Goal: Task Accomplishment & Management: Complete application form

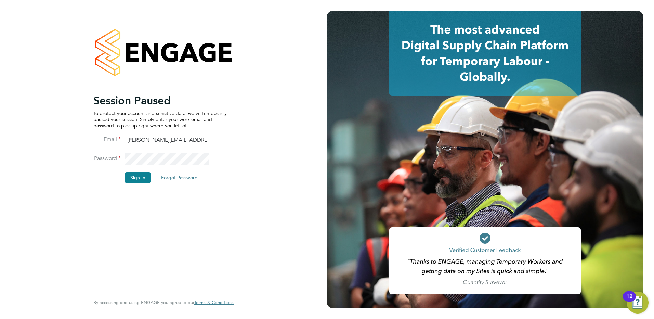
click at [143, 181] on button "Sign In" at bounding box center [138, 177] width 26 height 11
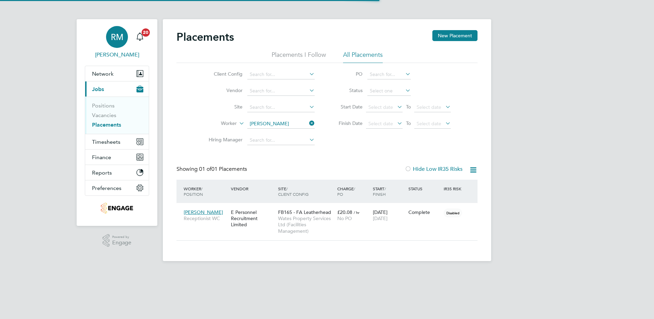
scroll to position [32, 60]
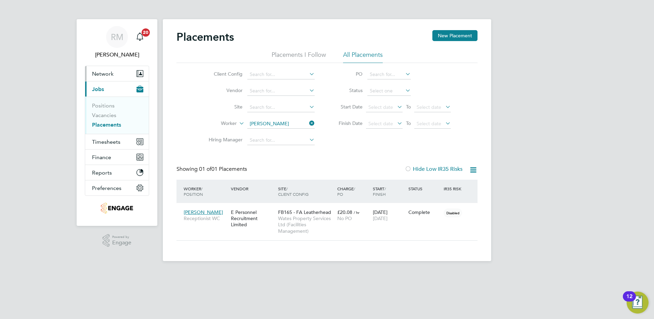
click at [105, 69] on button "Network" at bounding box center [117, 73] width 64 height 15
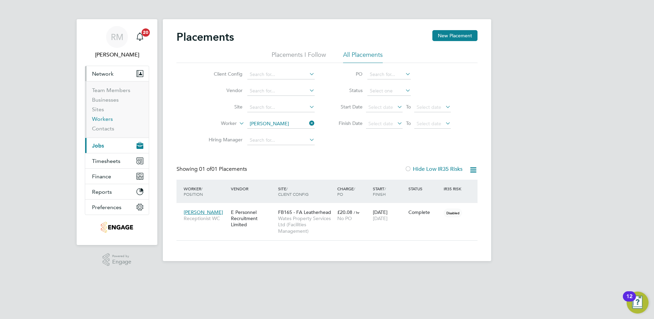
click at [102, 118] on link "Workers" at bounding box center [102, 119] width 21 height 6
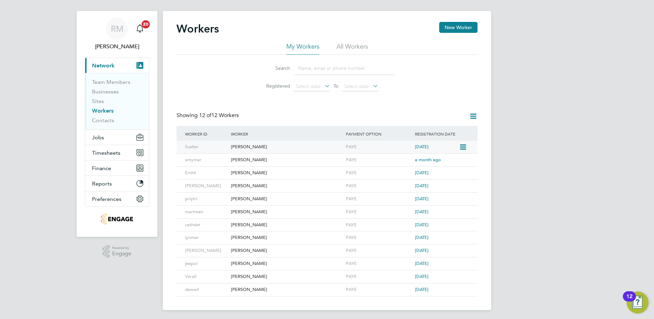
scroll to position [10, 0]
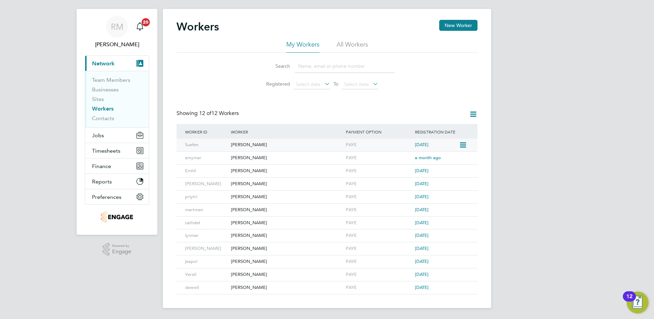
click at [237, 144] on div "[PERSON_NAME]" at bounding box center [286, 144] width 115 height 13
click at [449, 25] on button "New Worker" at bounding box center [458, 25] width 38 height 11
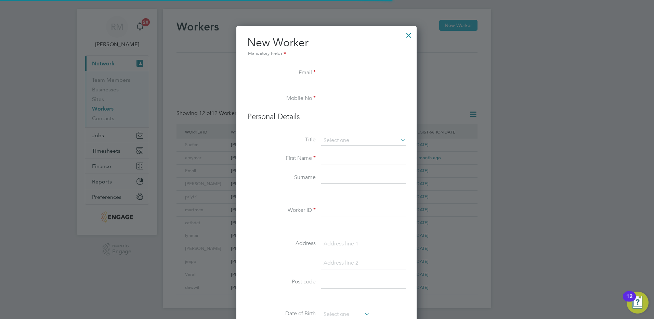
scroll to position [582, 181]
click at [332, 75] on input at bounding box center [363, 73] width 84 height 12
click at [326, 158] on input at bounding box center [363, 159] width 84 height 12
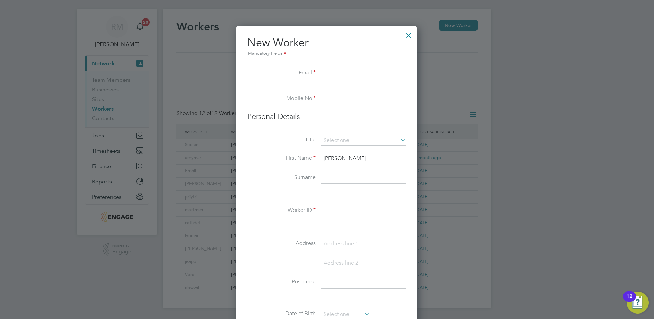
type input "[PERSON_NAME]"
type input "Cuibus"
type input "[PERSON_NAME]"
click at [331, 212] on input at bounding box center [363, 210] width 84 height 12
click at [337, 77] on input at bounding box center [363, 73] width 84 height 12
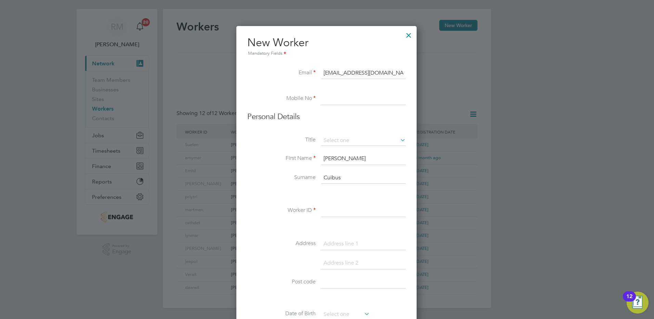
type input "[EMAIL_ADDRESS][DOMAIN_NAME]"
click at [338, 96] on input at bounding box center [363, 99] width 84 height 12
click at [358, 100] on input at bounding box center [363, 99] width 84 height 12
type input "01372 361 300"
click at [341, 138] on input at bounding box center [363, 140] width 84 height 10
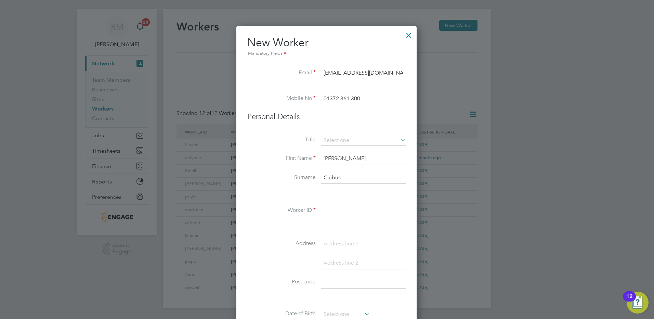
click at [339, 169] on li "Miss" at bounding box center [363, 167] width 85 height 9
type input "Miss"
click at [339, 213] on input at bounding box center [363, 210] width 84 height 12
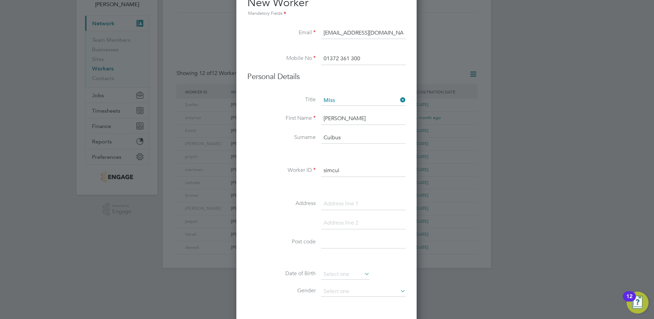
scroll to position [181, 0]
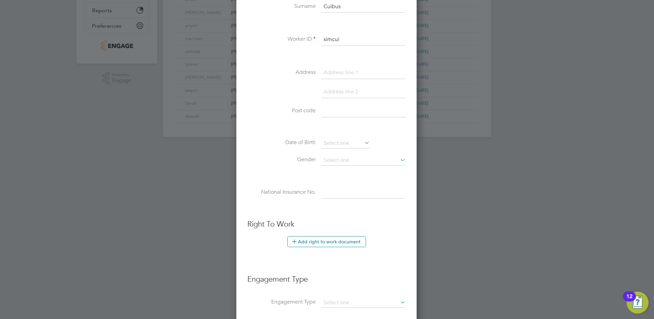
type input "simcui"
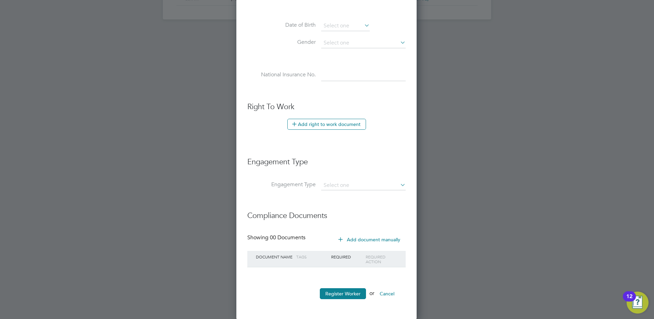
scroll to position [299, 0]
click at [297, 298] on li "Register Worker or Cancel" at bounding box center [326, 296] width 158 height 18
drag, startPoint x: 301, startPoint y: 122, endPoint x: -128, endPoint y: 110, distance: 428.6
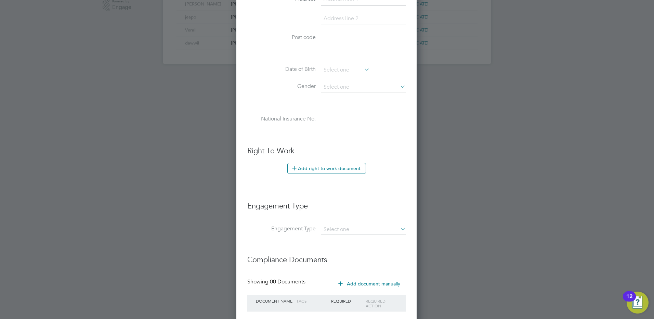
scroll to position [197, 0]
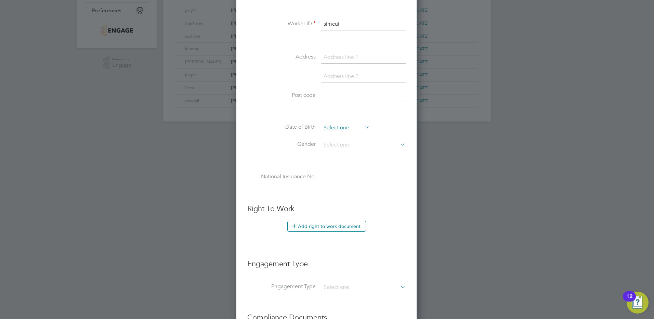
click at [335, 128] on input at bounding box center [345, 128] width 49 height 10
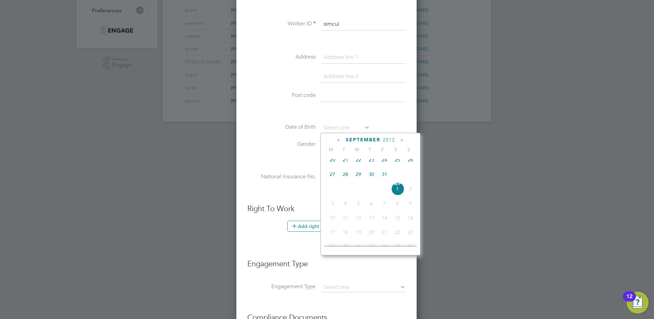
click at [401, 139] on icon at bounding box center [401, 140] width 6 height 8
click at [388, 137] on span "2012" at bounding box center [388, 140] width 12 height 6
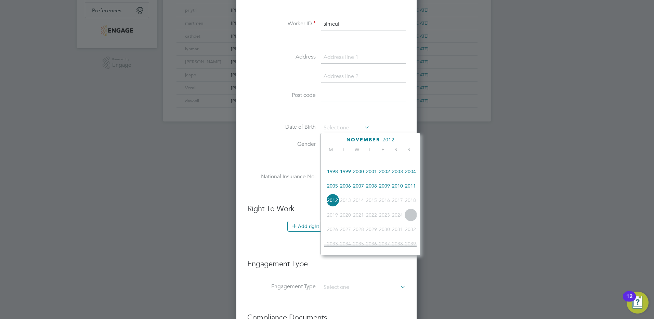
click at [389, 140] on span "2012" at bounding box center [388, 140] width 12 height 6
click at [400, 140] on icon at bounding box center [401, 140] width 6 height 8
click at [388, 141] on span "2012" at bounding box center [389, 140] width 12 height 6
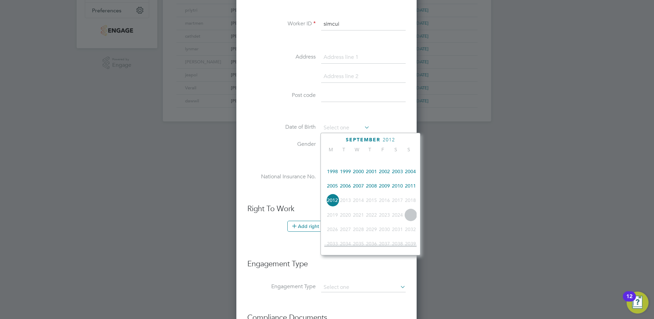
click at [332, 161] on span "1991" at bounding box center [332, 156] width 13 height 13
click at [340, 139] on icon at bounding box center [339, 140] width 6 height 8
click at [379, 140] on span "1991" at bounding box center [378, 140] width 12 height 6
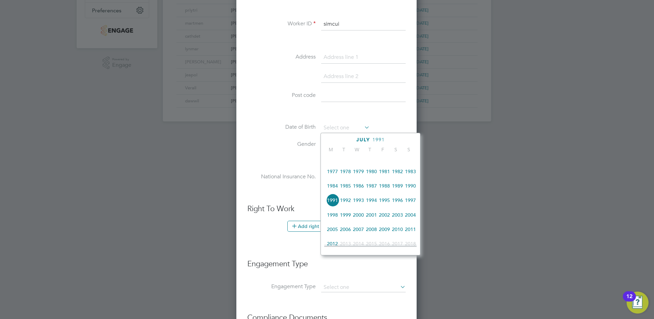
click at [360, 160] on span "1972" at bounding box center [358, 156] width 13 height 13
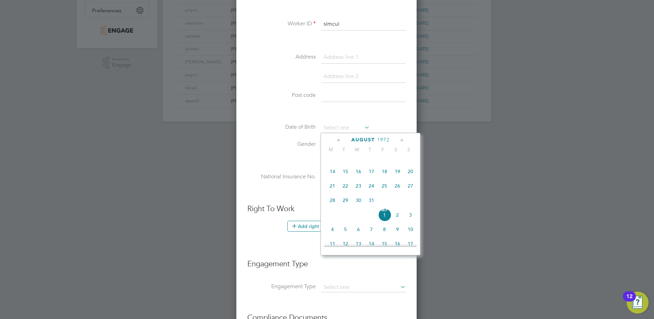
click at [385, 108] on li "Post code" at bounding box center [326, 99] width 158 height 19
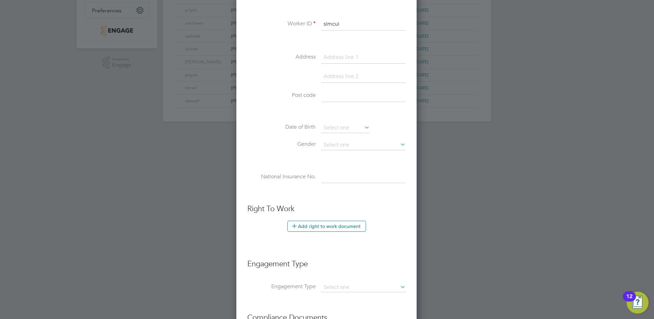
click at [194, 92] on div at bounding box center [327, 159] width 654 height 319
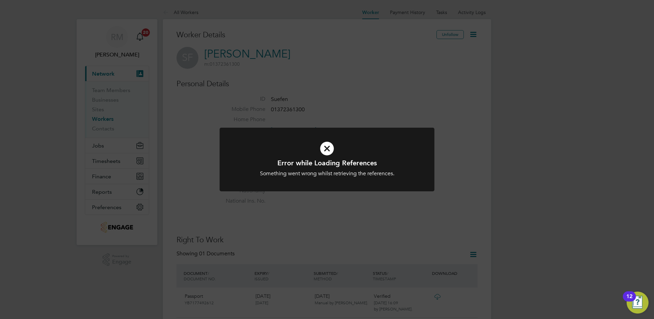
click at [376, 84] on div "Error while Loading References Something went wrong whilst retrieving the refer…" at bounding box center [327, 159] width 654 height 319
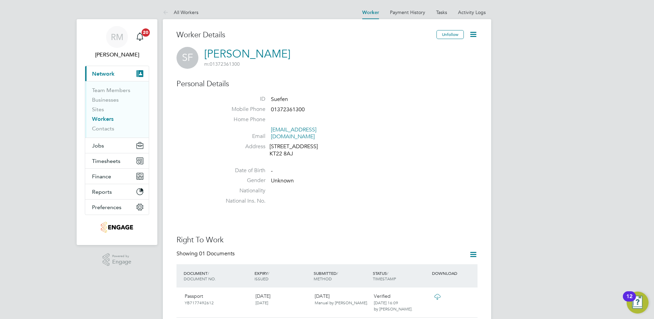
click at [103, 117] on link "Workers" at bounding box center [103, 119] width 22 height 6
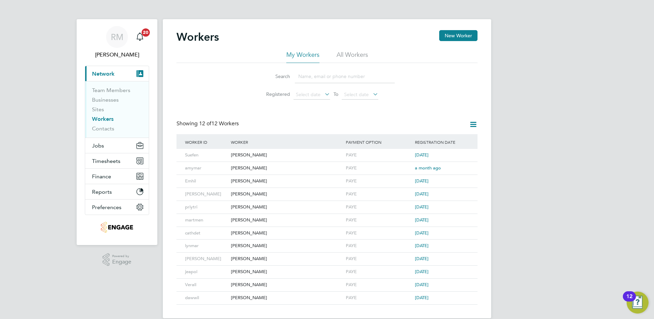
scroll to position [10, 0]
